Goal: Transaction & Acquisition: Purchase product/service

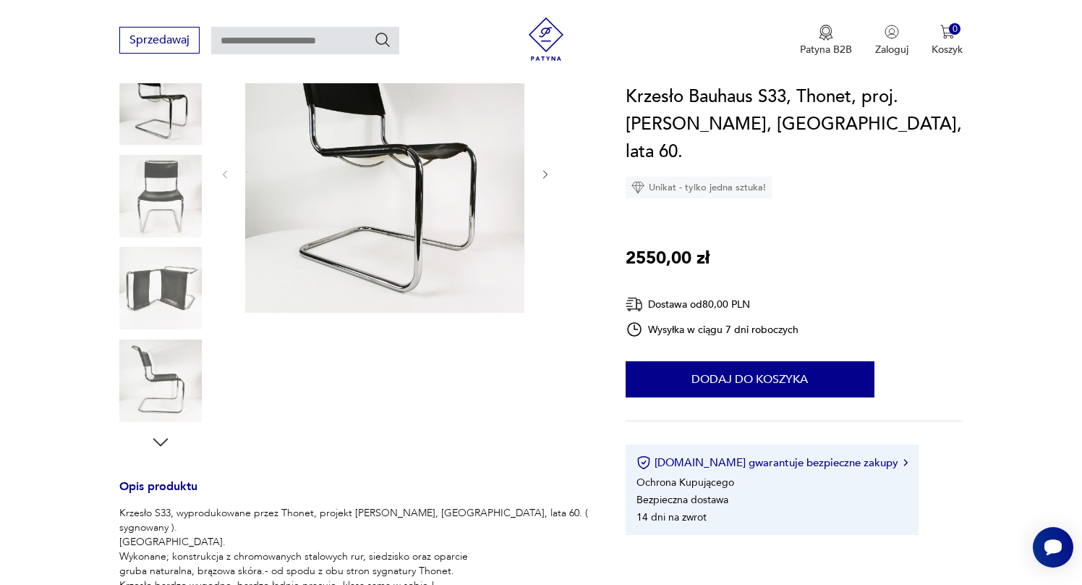
scroll to position [224, 0]
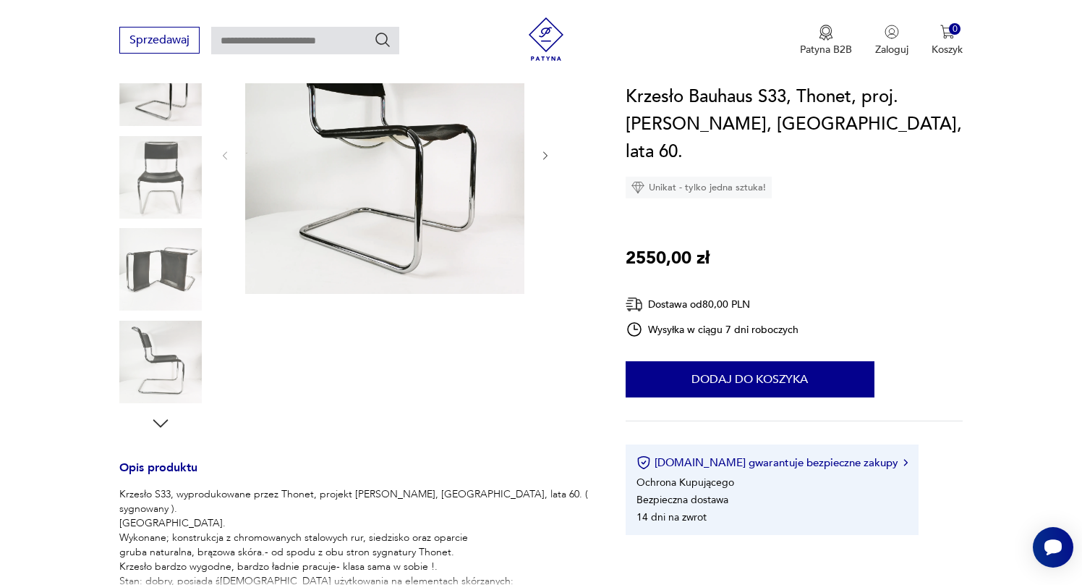
click at [171, 279] on img at bounding box center [160, 269] width 82 height 82
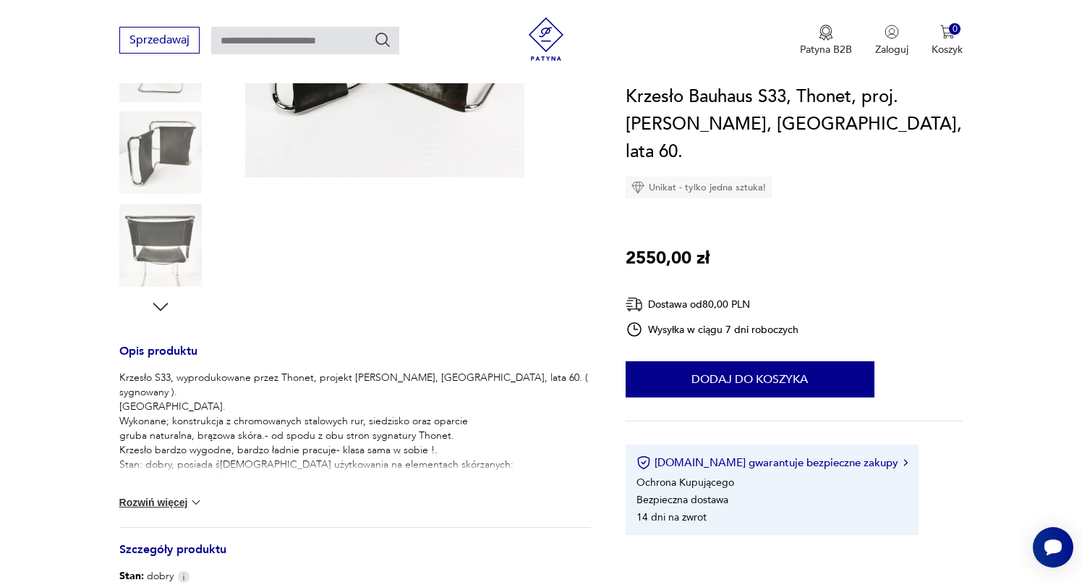
scroll to position [345, 0]
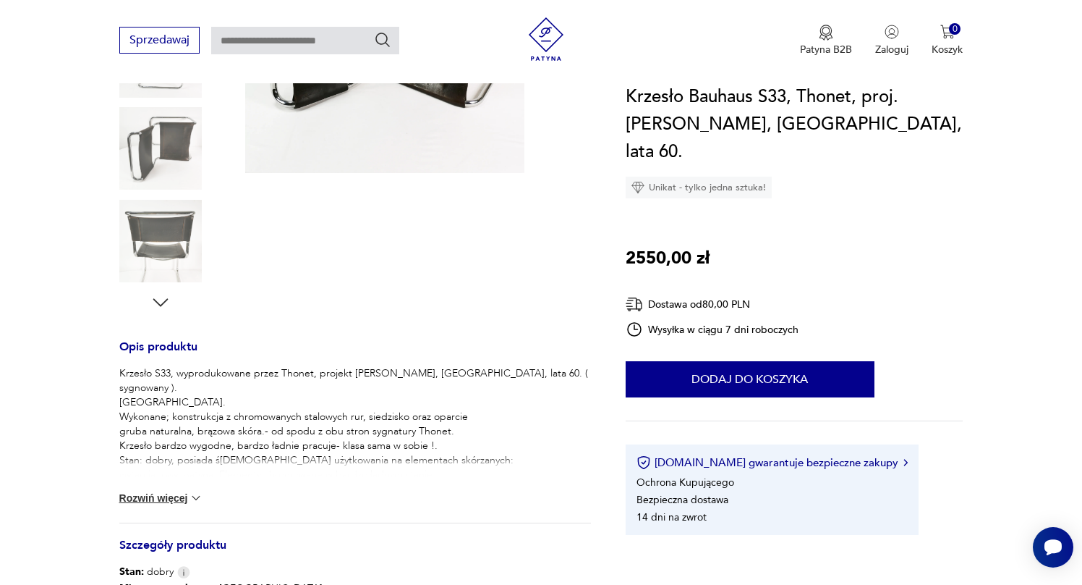
click at [160, 497] on button "Rozwiń więcej" at bounding box center [161, 497] width 84 height 14
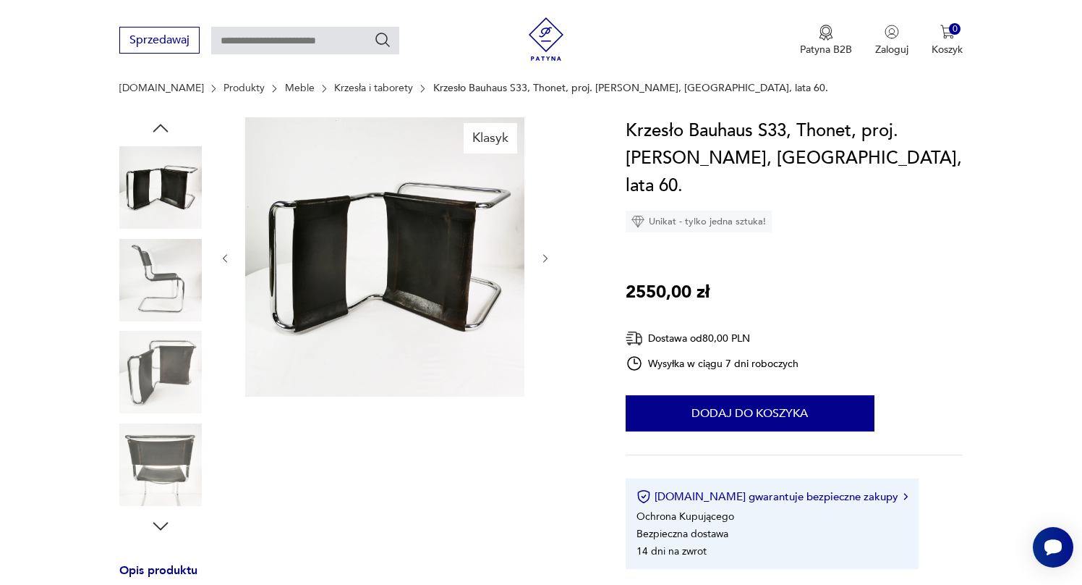
scroll to position [119, 0]
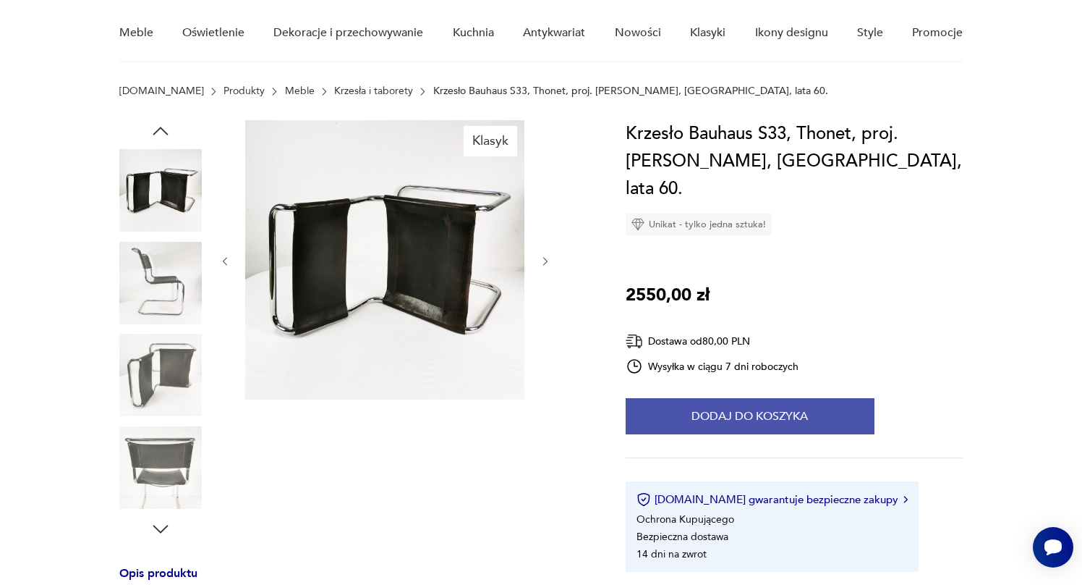
click at [649, 398] on button "Dodaj do koszyka" at bounding box center [750, 416] width 249 height 36
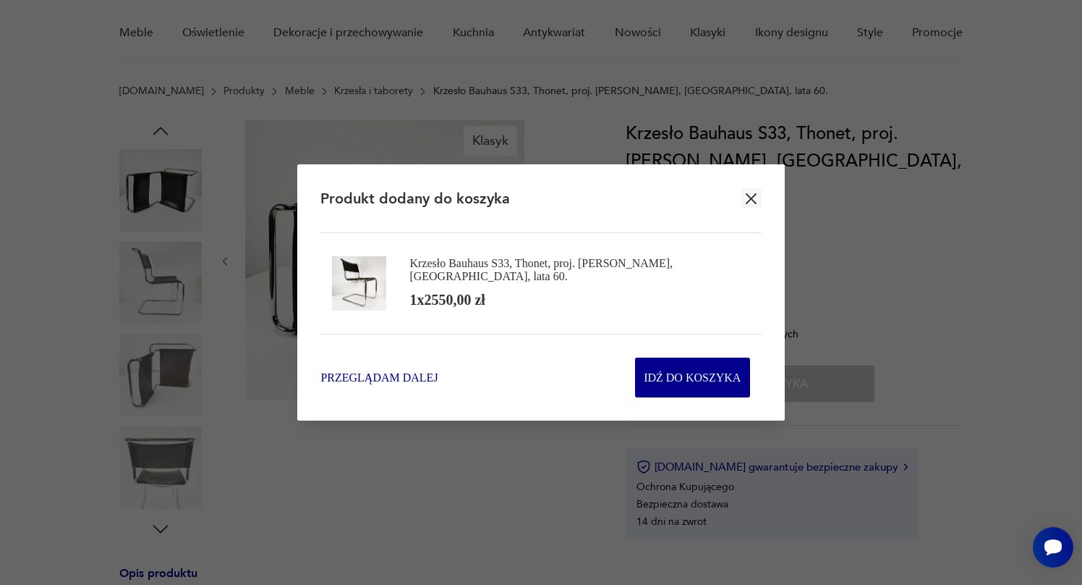
click at [407, 370] on span "Przeglądam dalej" at bounding box center [378, 377] width 117 height 17
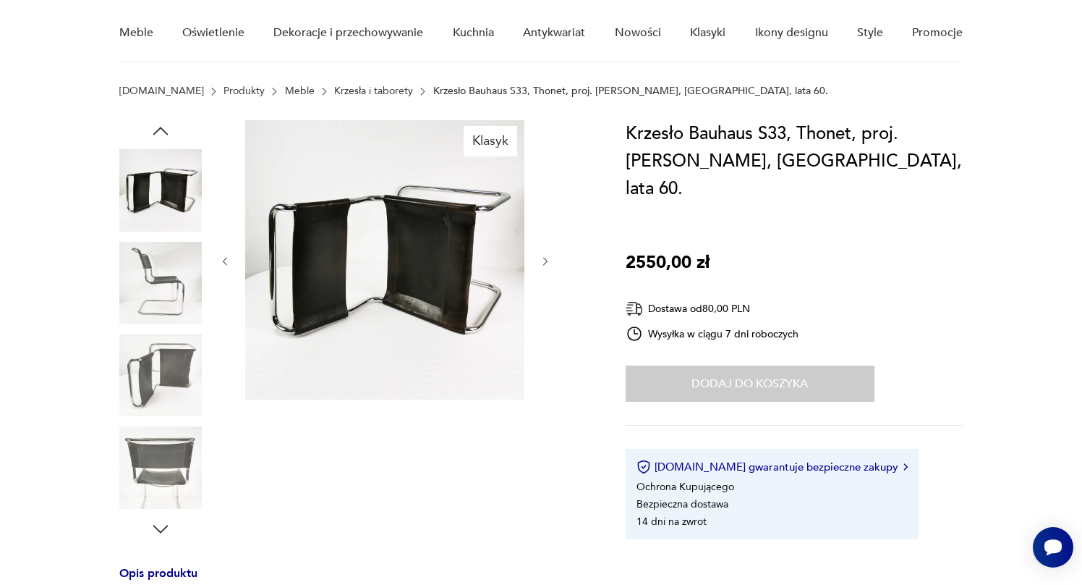
click at [544, 265] on icon "button" at bounding box center [546, 261] width 12 height 12
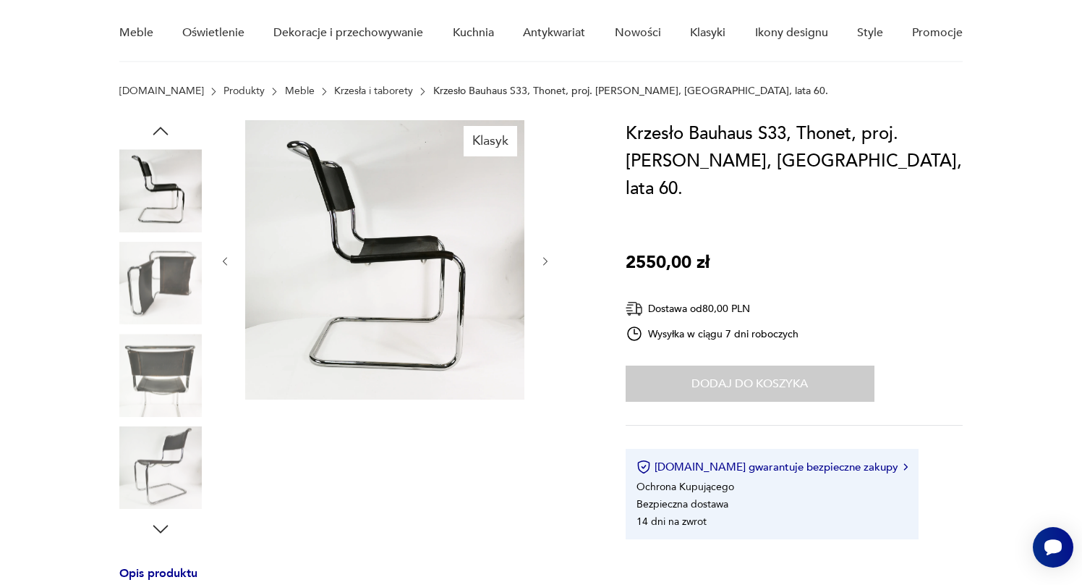
click at [544, 265] on icon "button" at bounding box center [546, 261] width 12 height 12
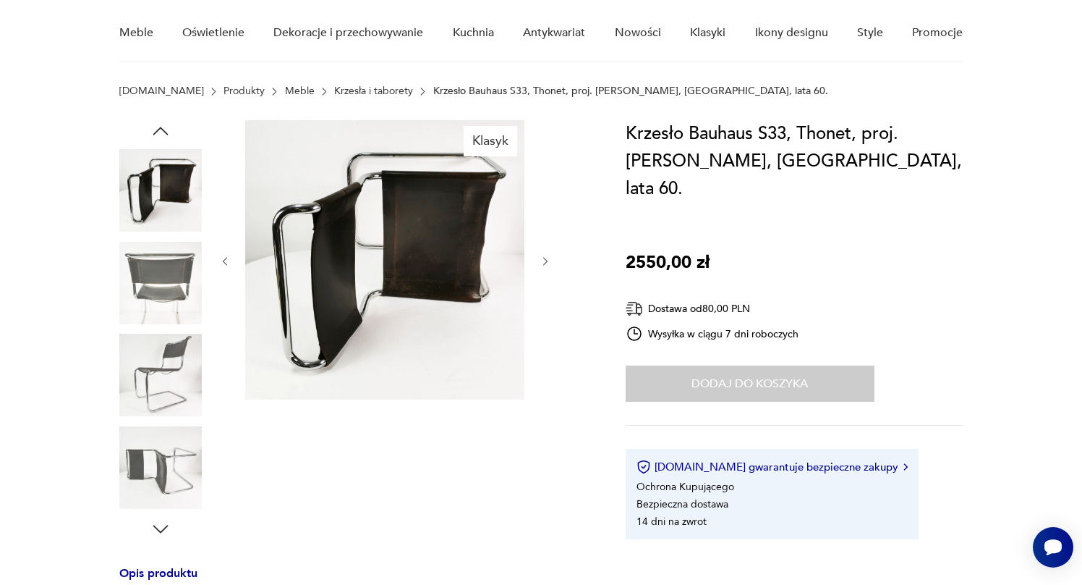
click at [544, 265] on icon "button" at bounding box center [546, 261] width 12 height 12
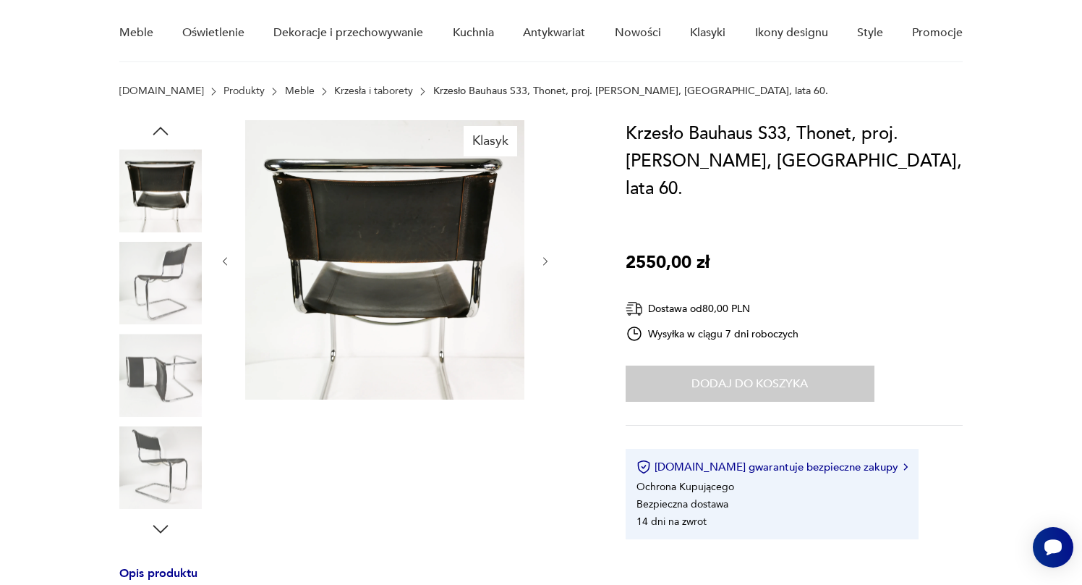
click at [443, 234] on img at bounding box center [384, 259] width 279 height 279
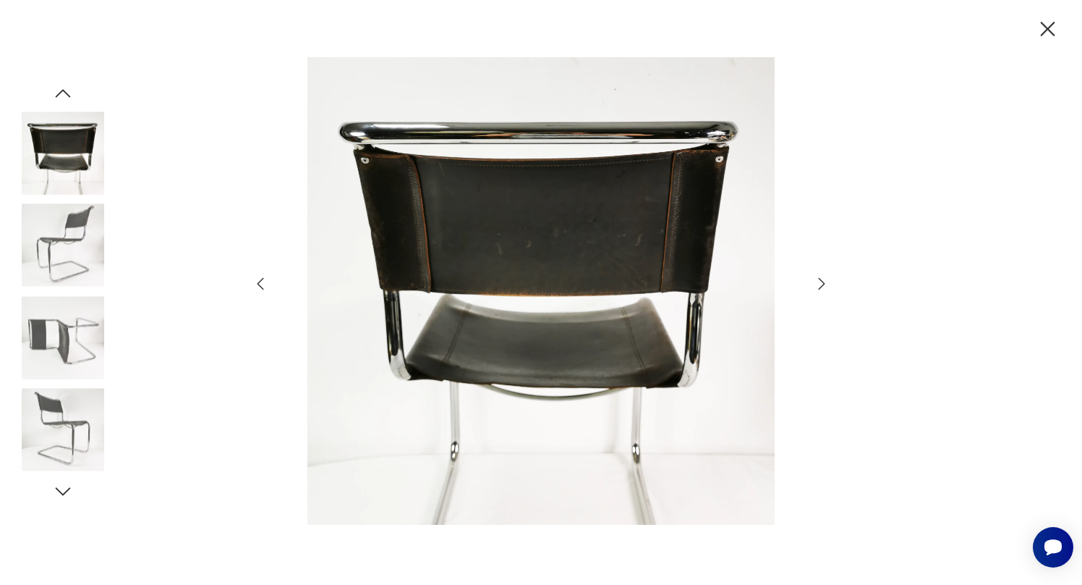
click at [829, 284] on icon "button" at bounding box center [821, 283] width 17 height 17
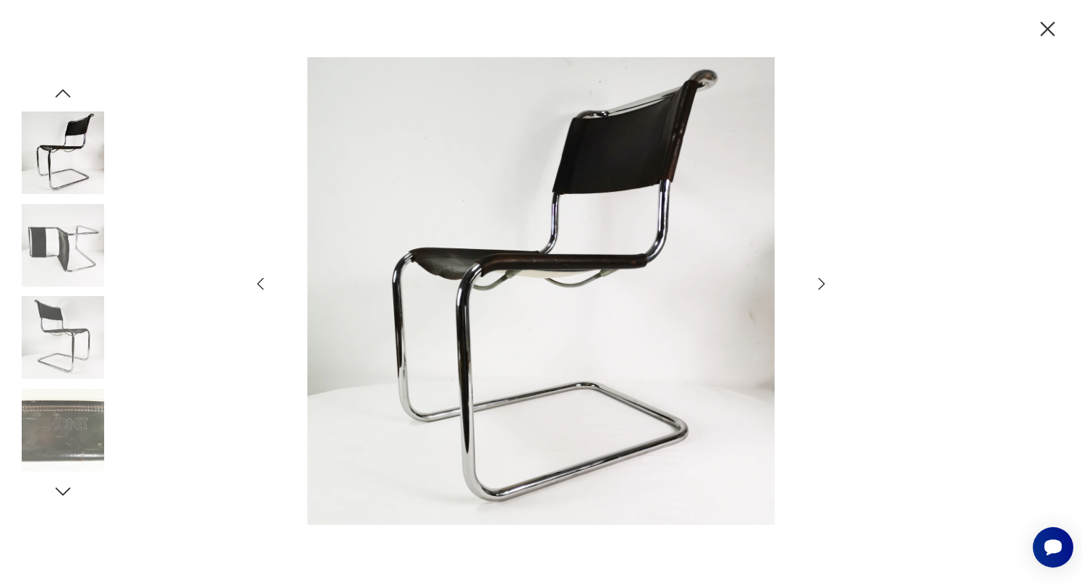
click at [829, 284] on icon "button" at bounding box center [821, 283] width 17 height 17
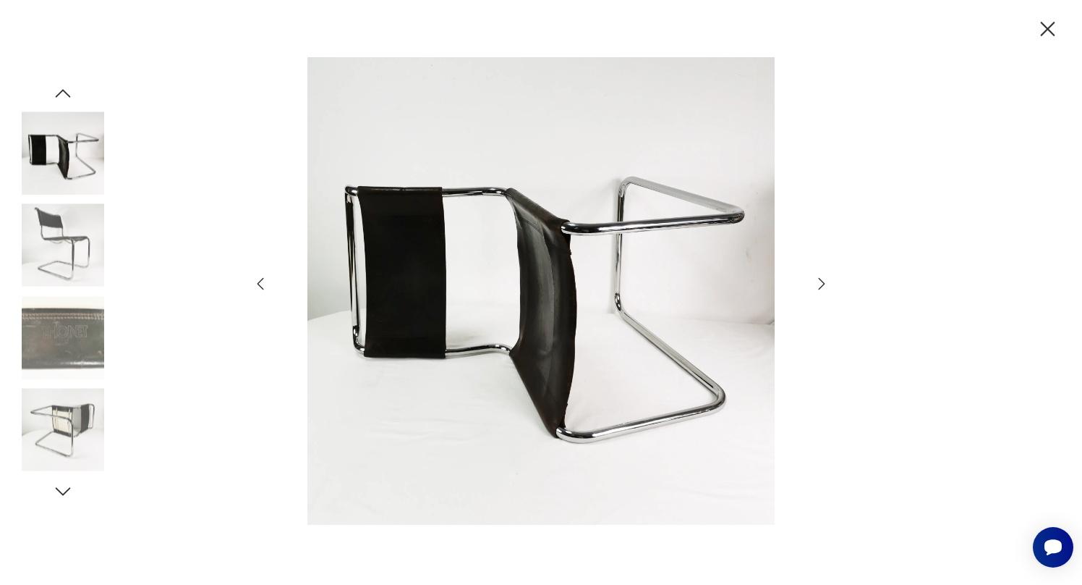
click at [829, 284] on icon "button" at bounding box center [821, 283] width 17 height 17
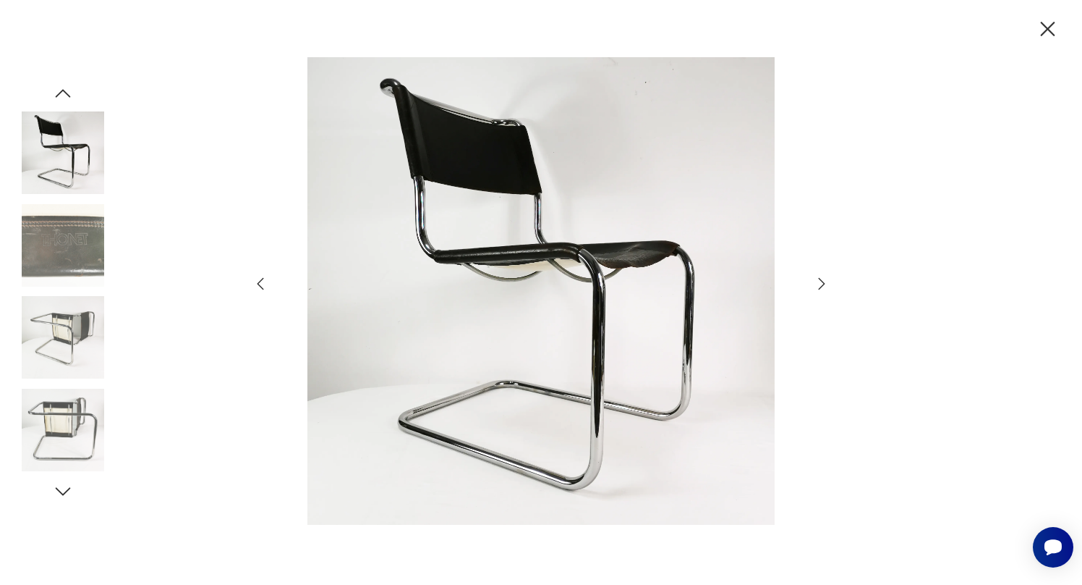
click at [829, 284] on icon "button" at bounding box center [821, 283] width 17 height 17
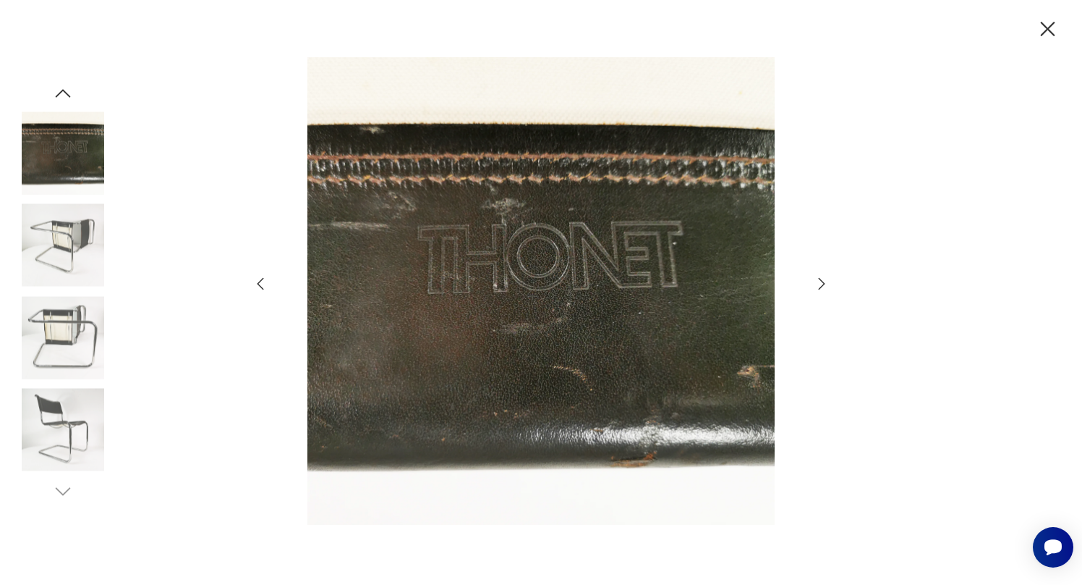
click at [829, 284] on icon "button" at bounding box center [821, 283] width 17 height 17
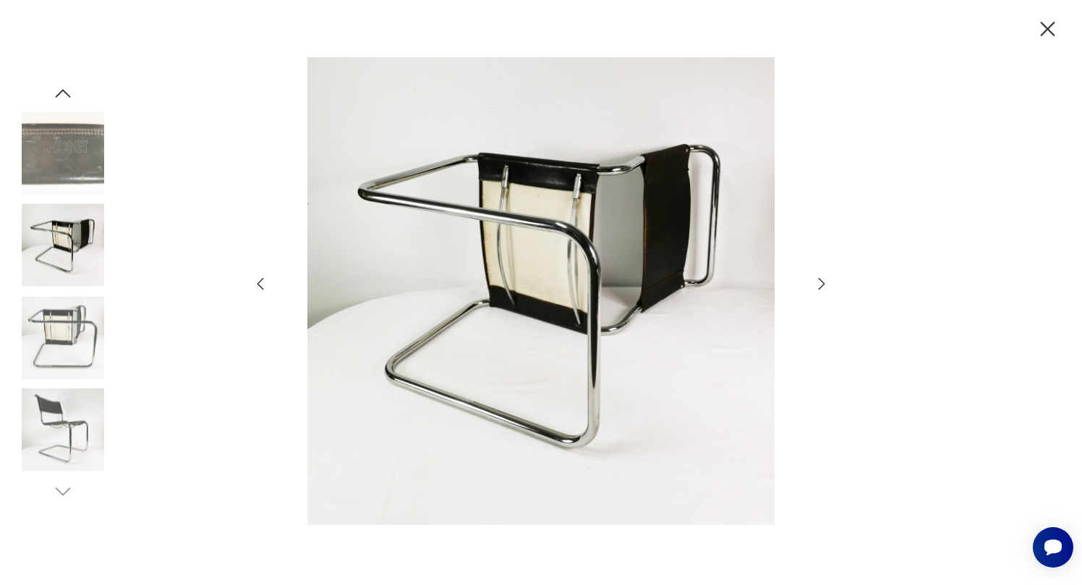
click at [1048, 30] on icon "button" at bounding box center [1048, 29] width 14 height 14
